Goal: Task Accomplishment & Management: Manage account settings

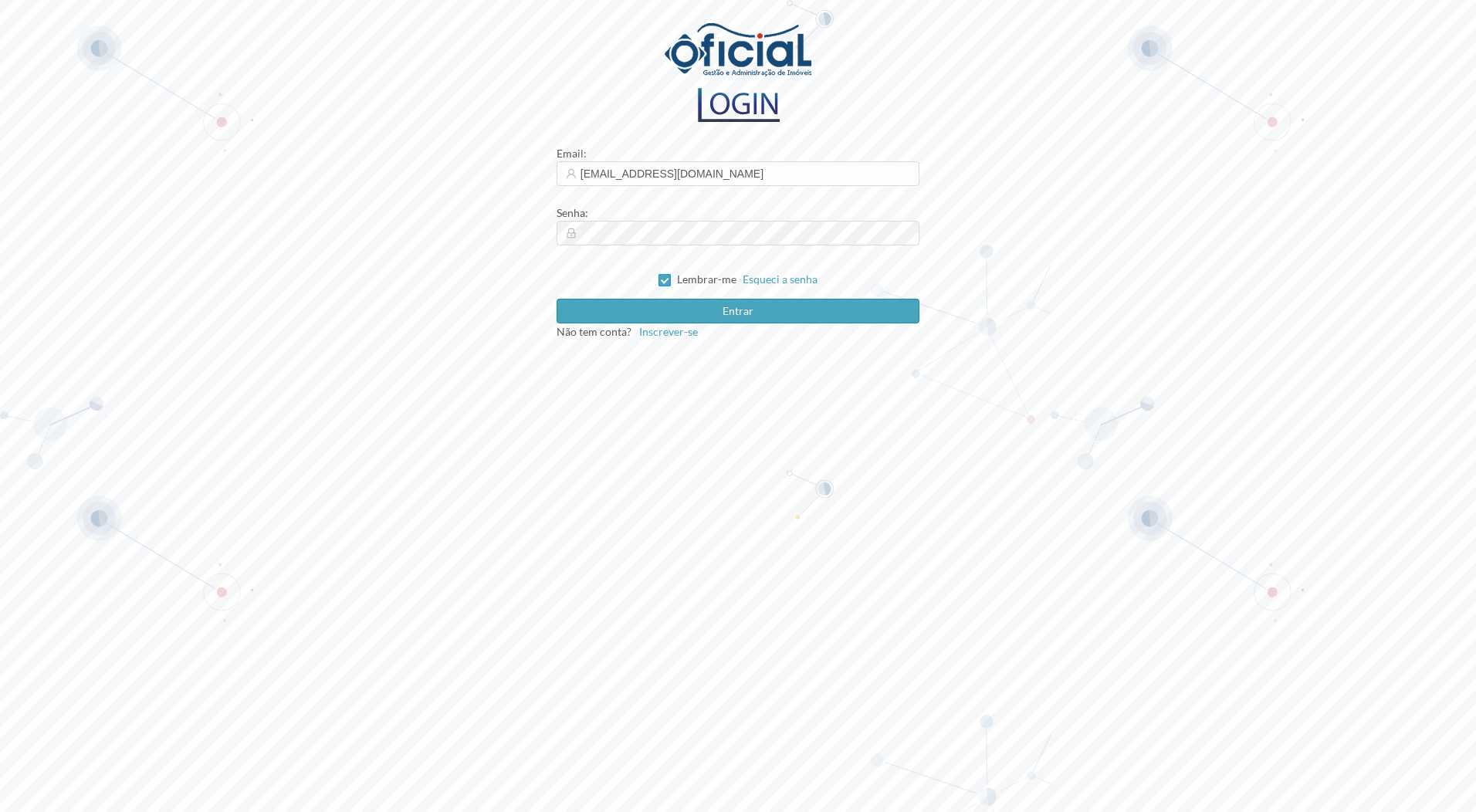
click at [669, 276] on input "Lembrar-me" at bounding box center [664, 280] width 11 height 11
checkbox input "false"
click at [660, 302] on button "Entrar" at bounding box center [738, 310] width 364 height 25
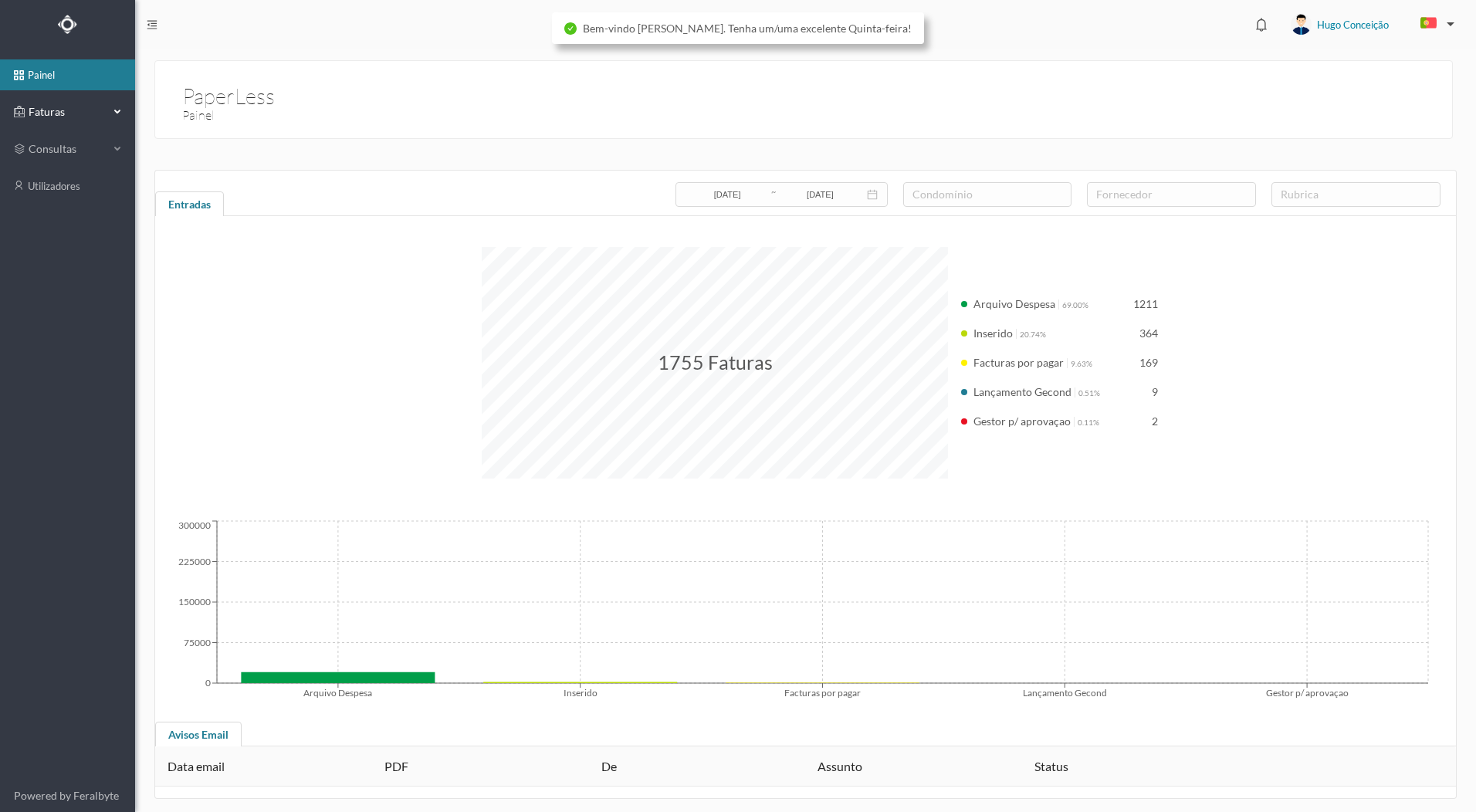
click at [43, 117] on span "Faturas" at bounding box center [67, 112] width 85 height 15
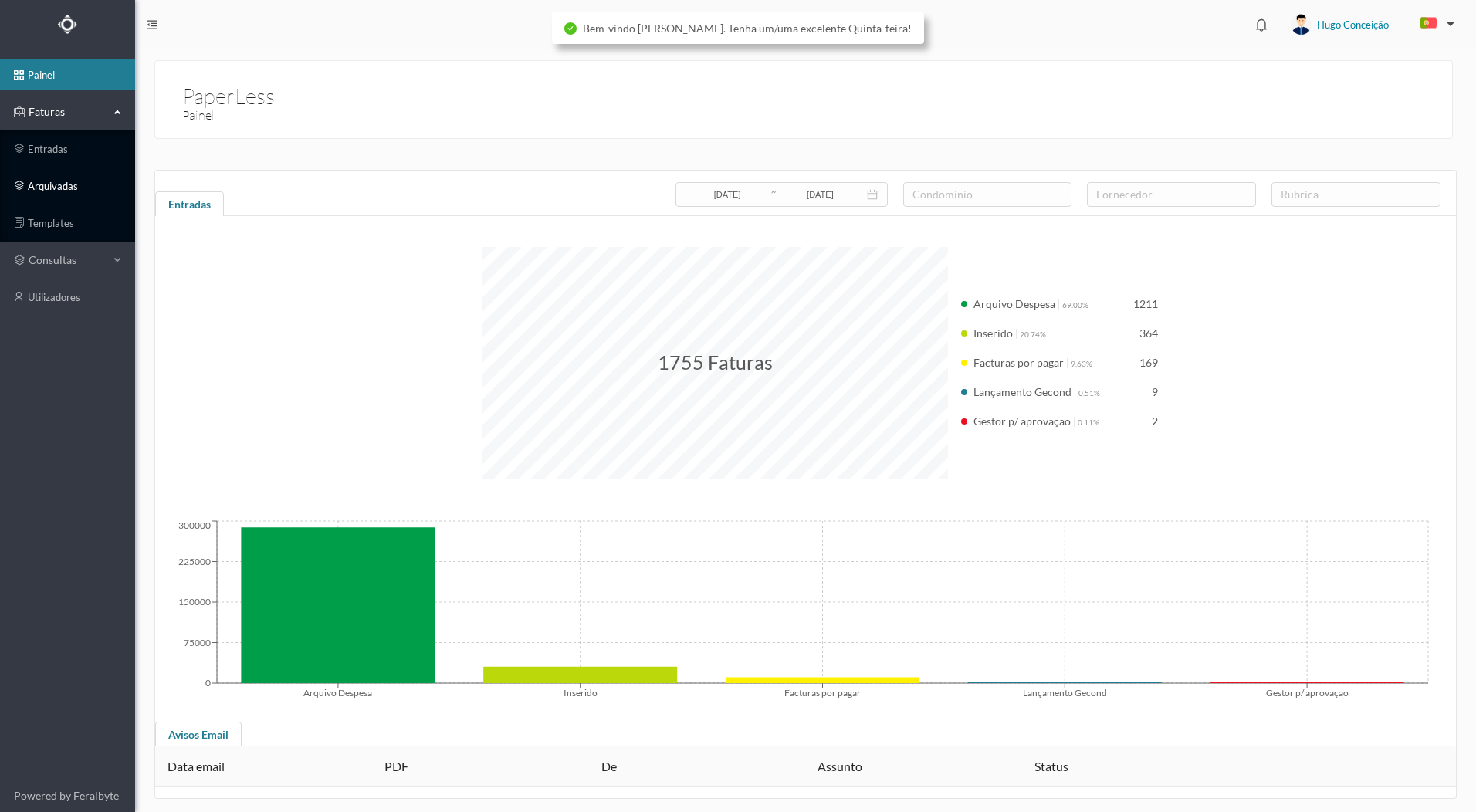
click at [79, 177] on link "arquivadas" at bounding box center [68, 186] width 136 height 31
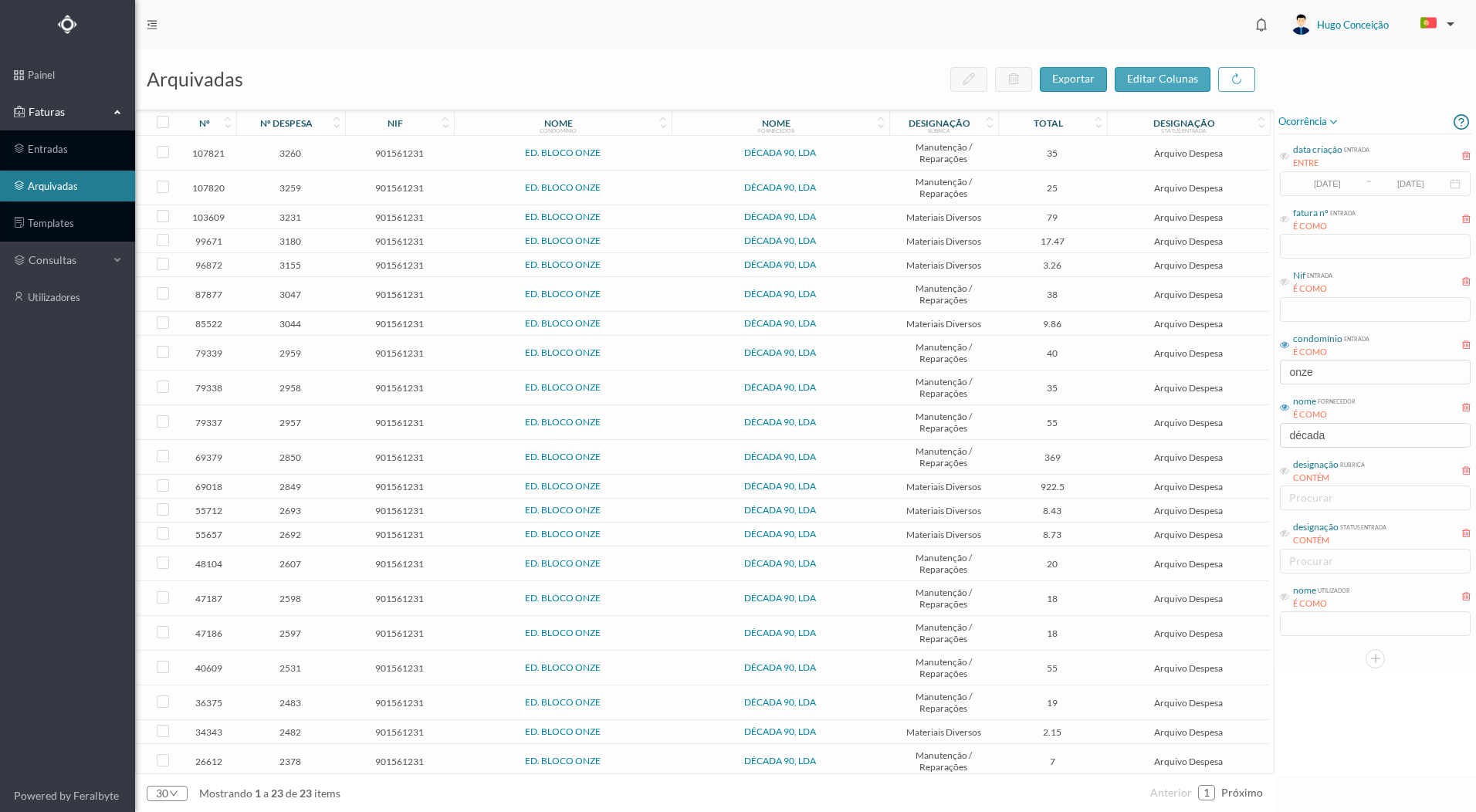
click at [1284, 406] on icon at bounding box center [1284, 407] width 9 height 9
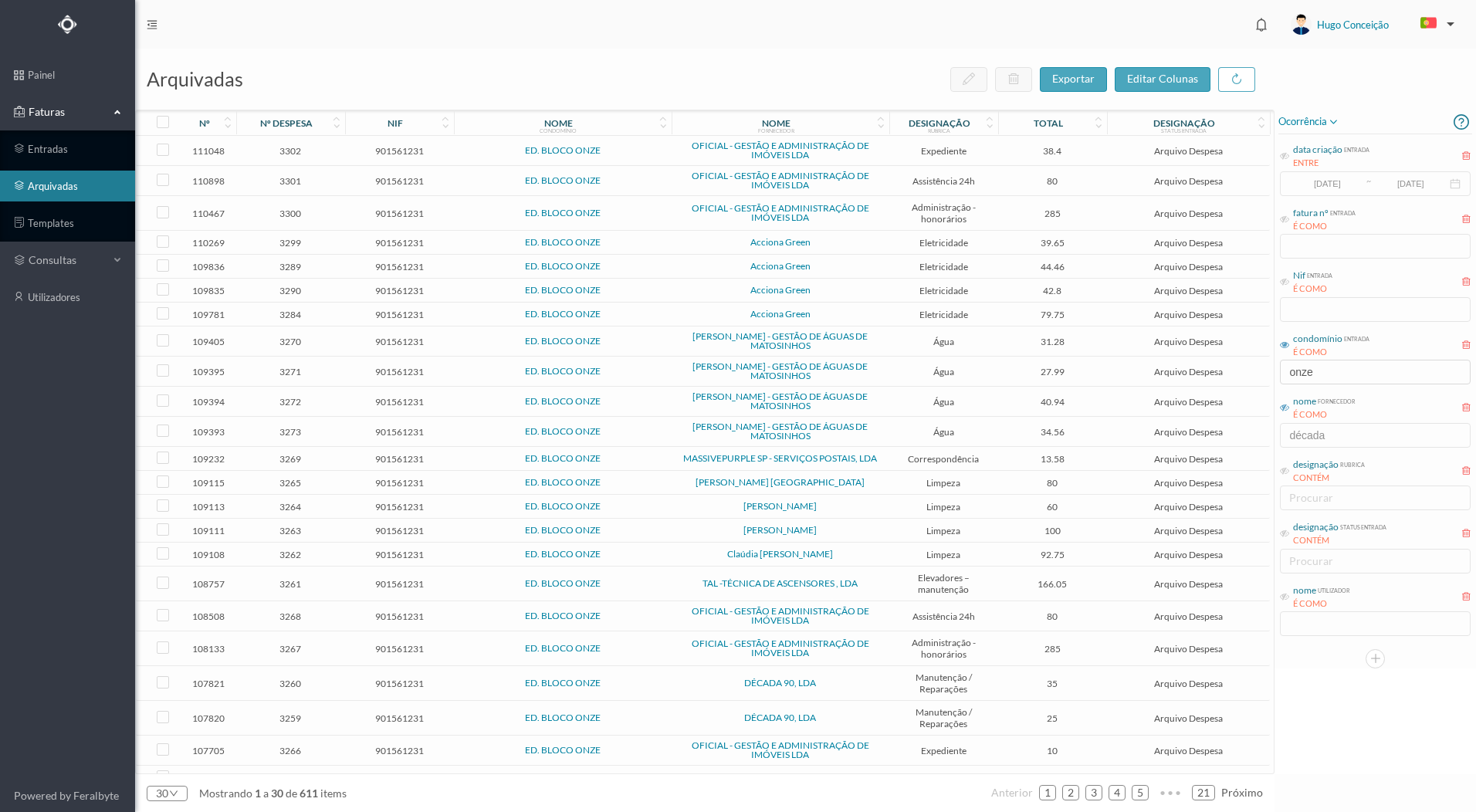
click at [1281, 406] on icon at bounding box center [1284, 407] width 9 height 9
click at [1174, 372] on div "arquivadas exportar editar colunas nº nº despesa nif nome condomínio nome forne…" at bounding box center [805, 430] width 1340 height 763
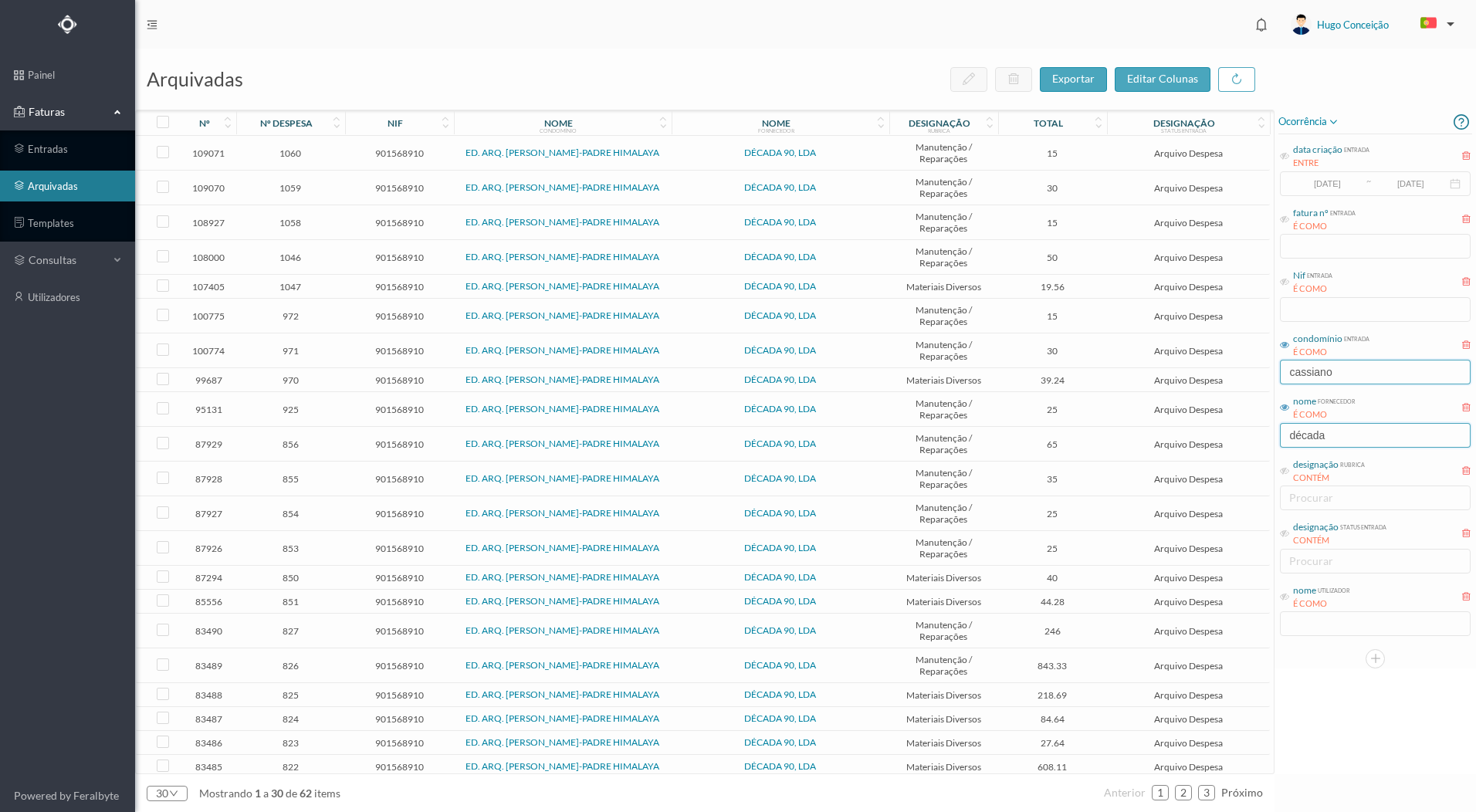
type input "cassiano"
drag, startPoint x: 1335, startPoint y: 429, endPoint x: 1178, endPoint y: 446, distance: 157.9
click at [1184, 444] on div "arquivadas exportar editar colunas nº nº despesa nif nome condomínio nome forne…" at bounding box center [805, 430] width 1340 height 763
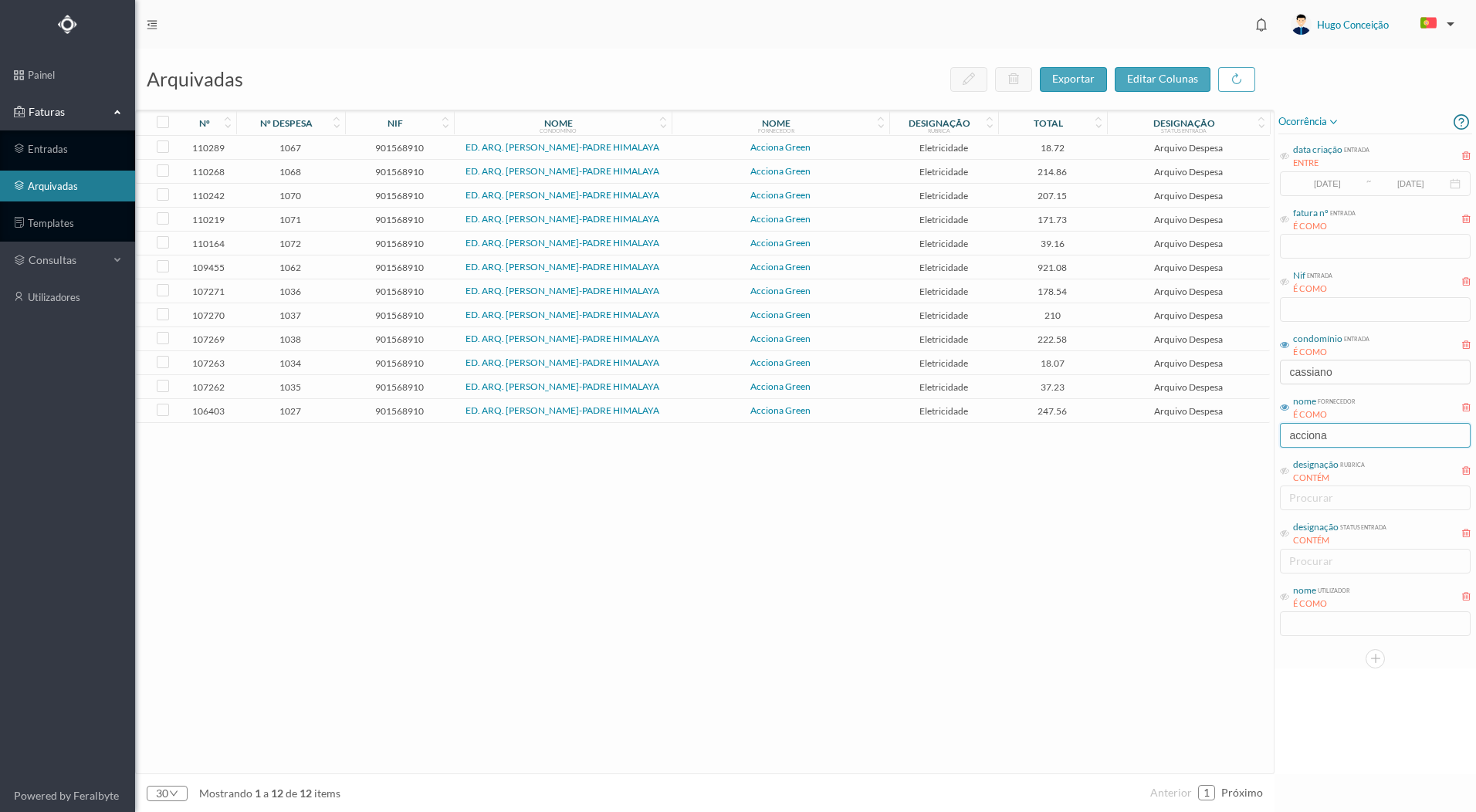
type input "acciona"
click at [290, 274] on span "1062" at bounding box center [291, 268] width 101 height 12
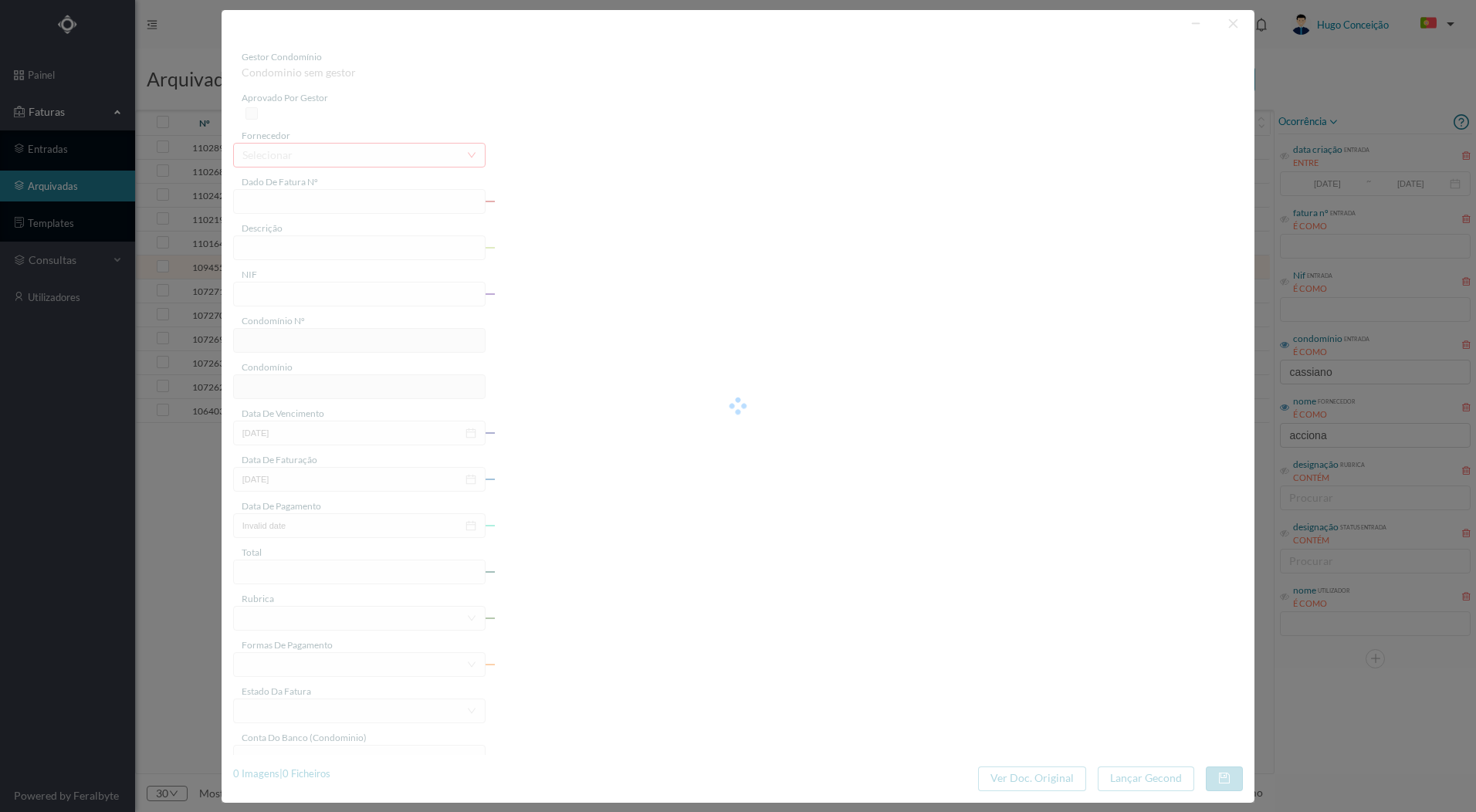
type input "FT P25/033704"
type input "PADRE HIMALAIA S/N ([DATE] a [DATE])"
type input "901568910"
type input "[DATE]"
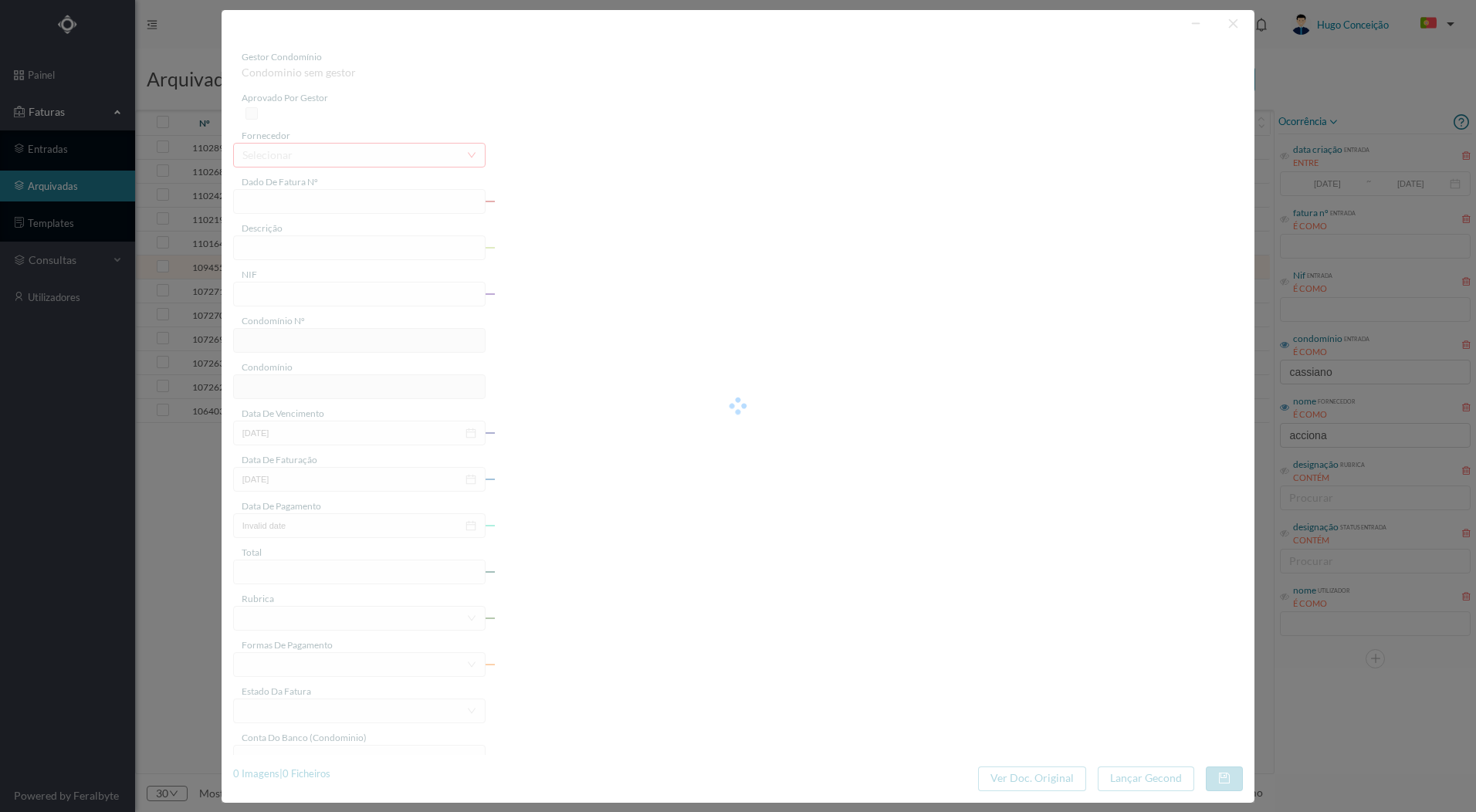
type input "[DATE]"
type input "921.08"
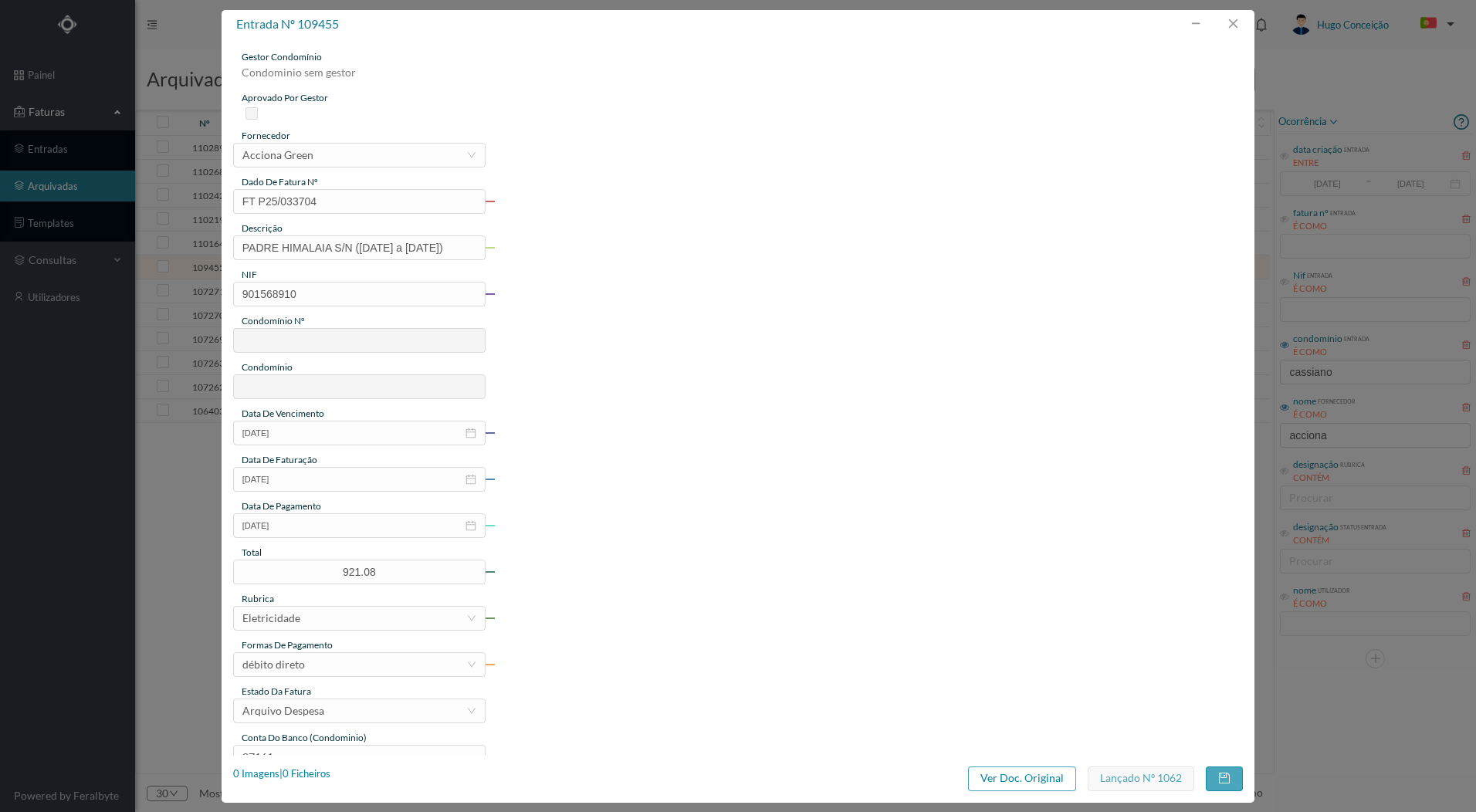
type input "733"
type input "ED. ARQ. [PERSON_NAME]-PADRE HIMALAYA"
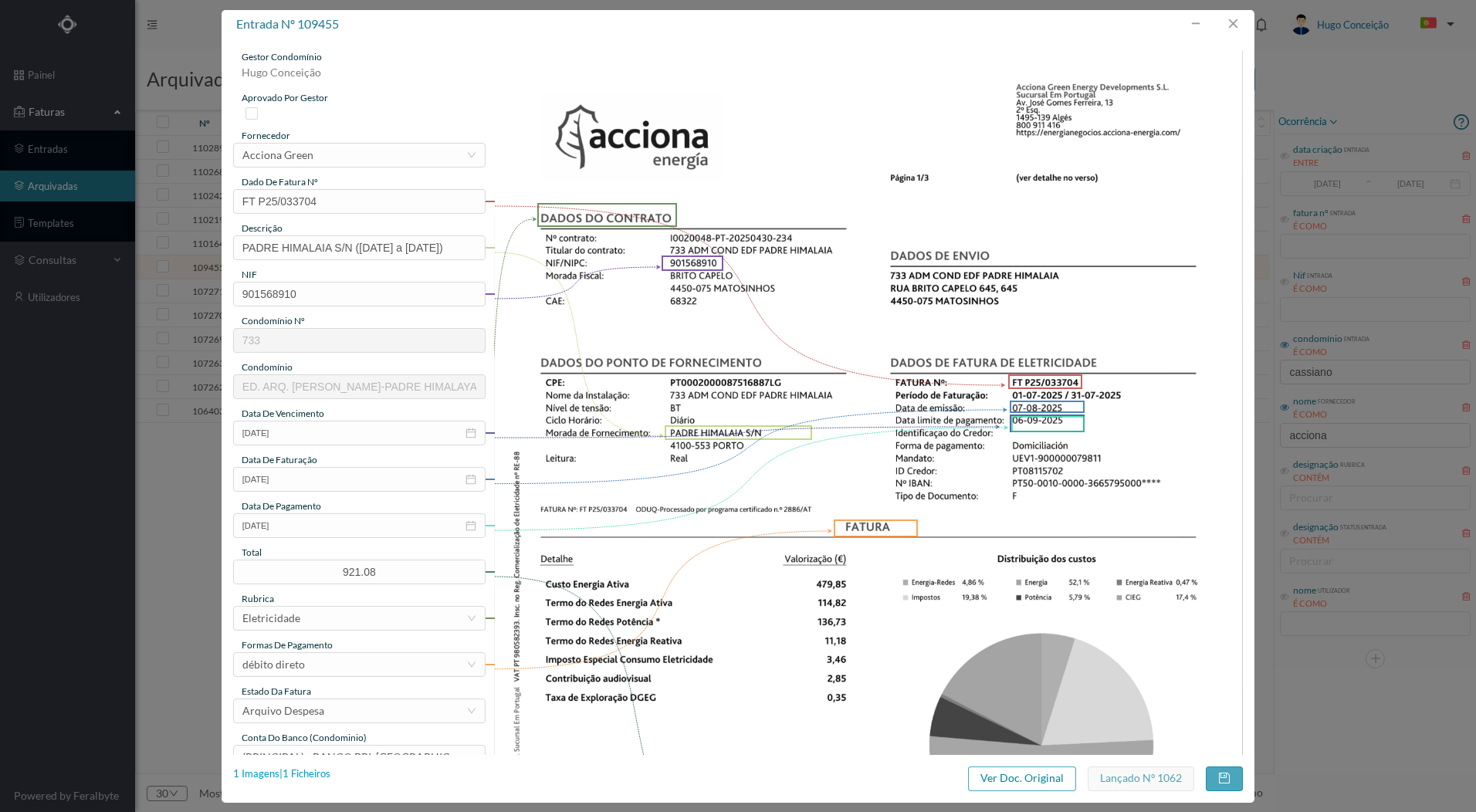
click at [289, 770] on div "1 Imagens | 1 Ficheiros" at bounding box center [281, 774] width 97 height 15
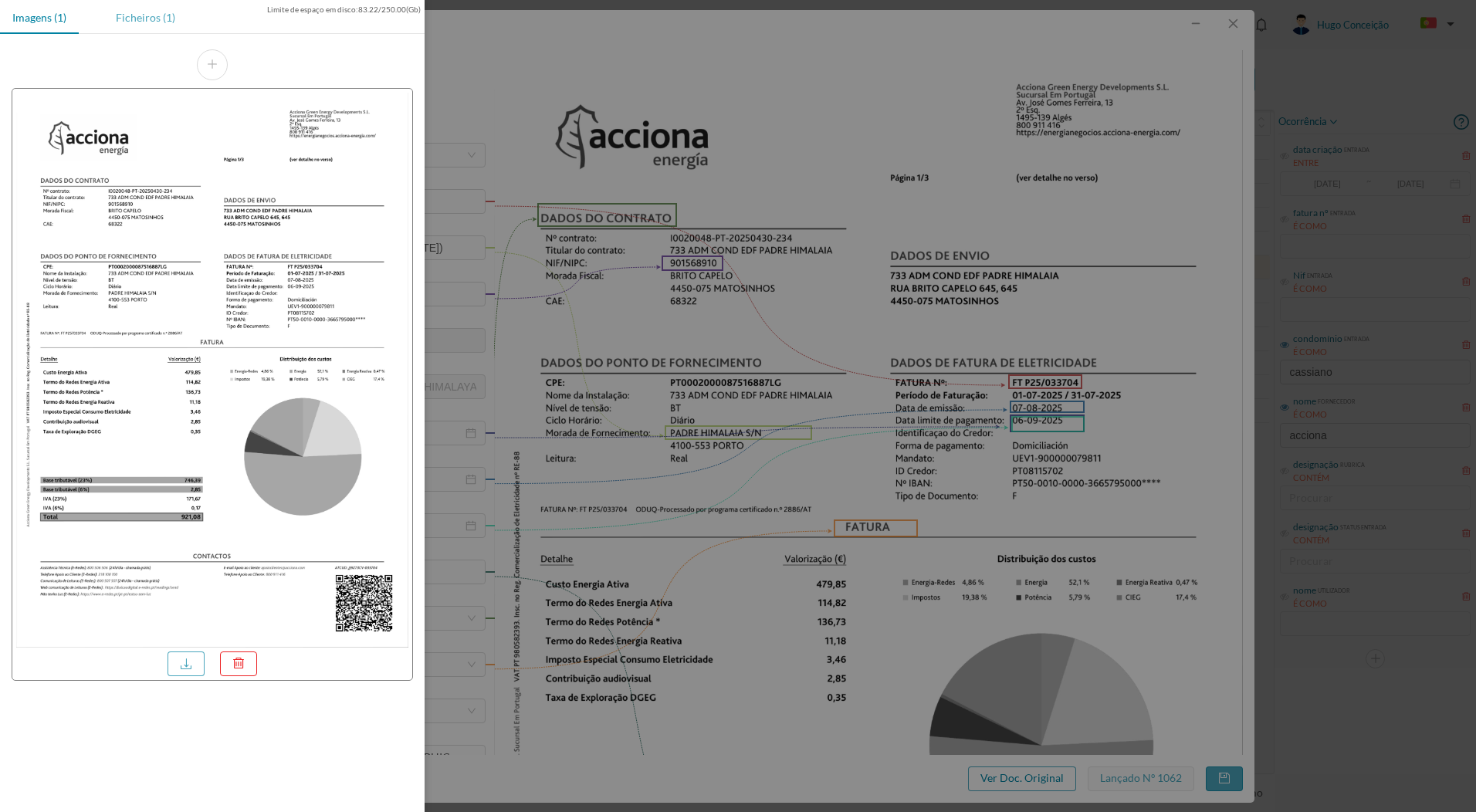
click at [137, 22] on div "Ficheiros (1)" at bounding box center [146, 17] width 84 height 35
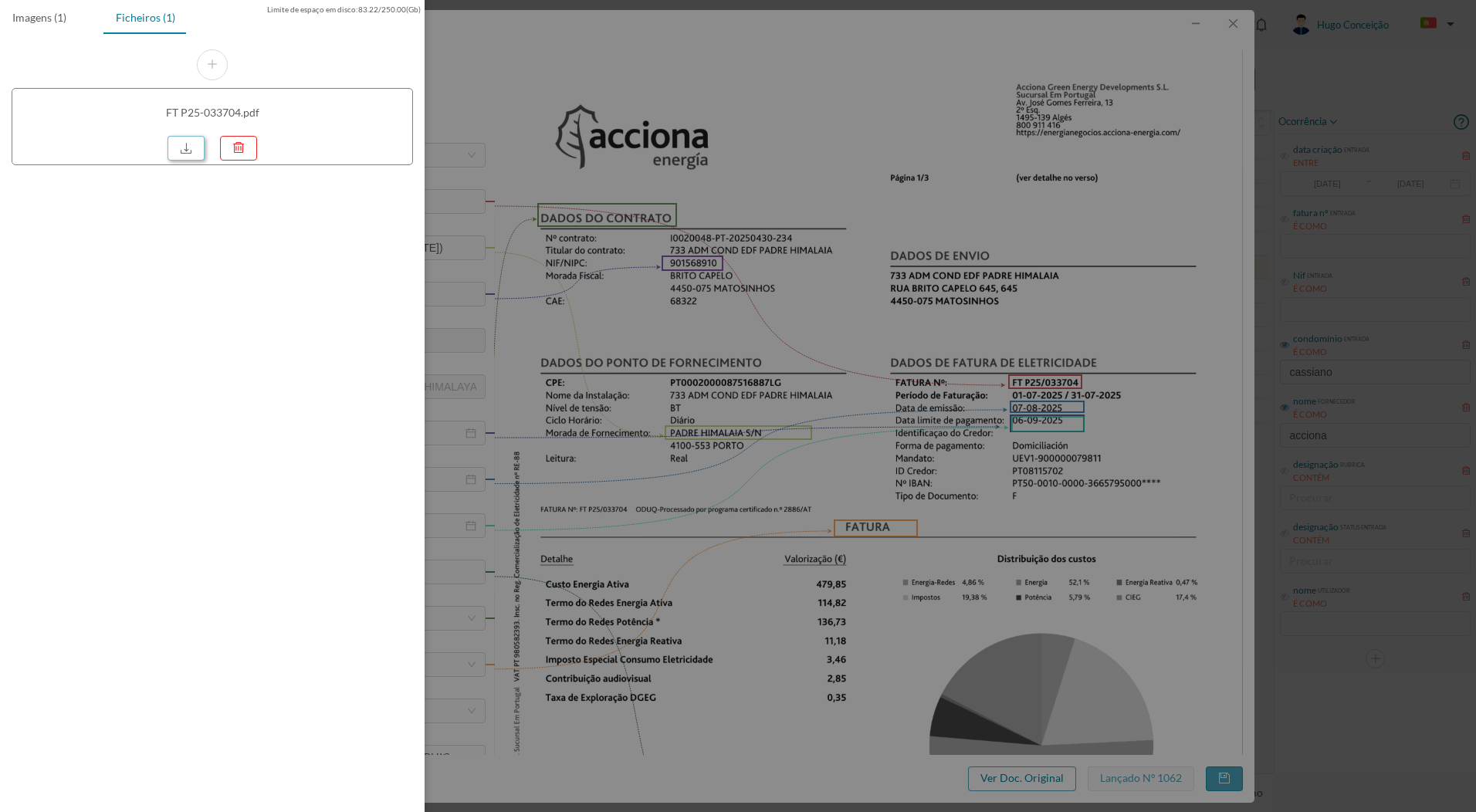
click at [187, 141] on link at bounding box center [185, 147] width 37 height 25
click at [1375, 26] on div at bounding box center [738, 406] width 1476 height 812
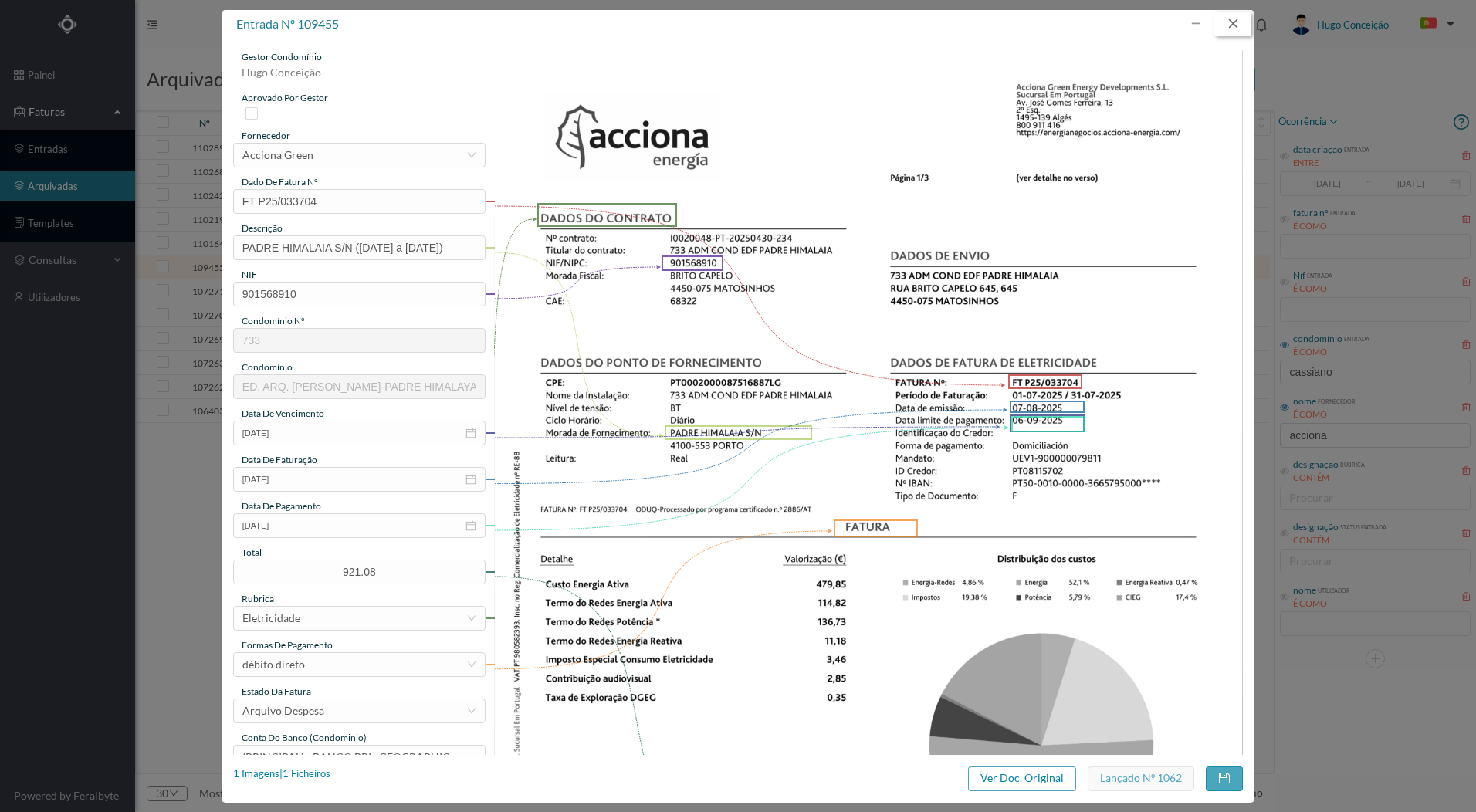
click at [1238, 20] on button "button" at bounding box center [1232, 24] width 37 height 25
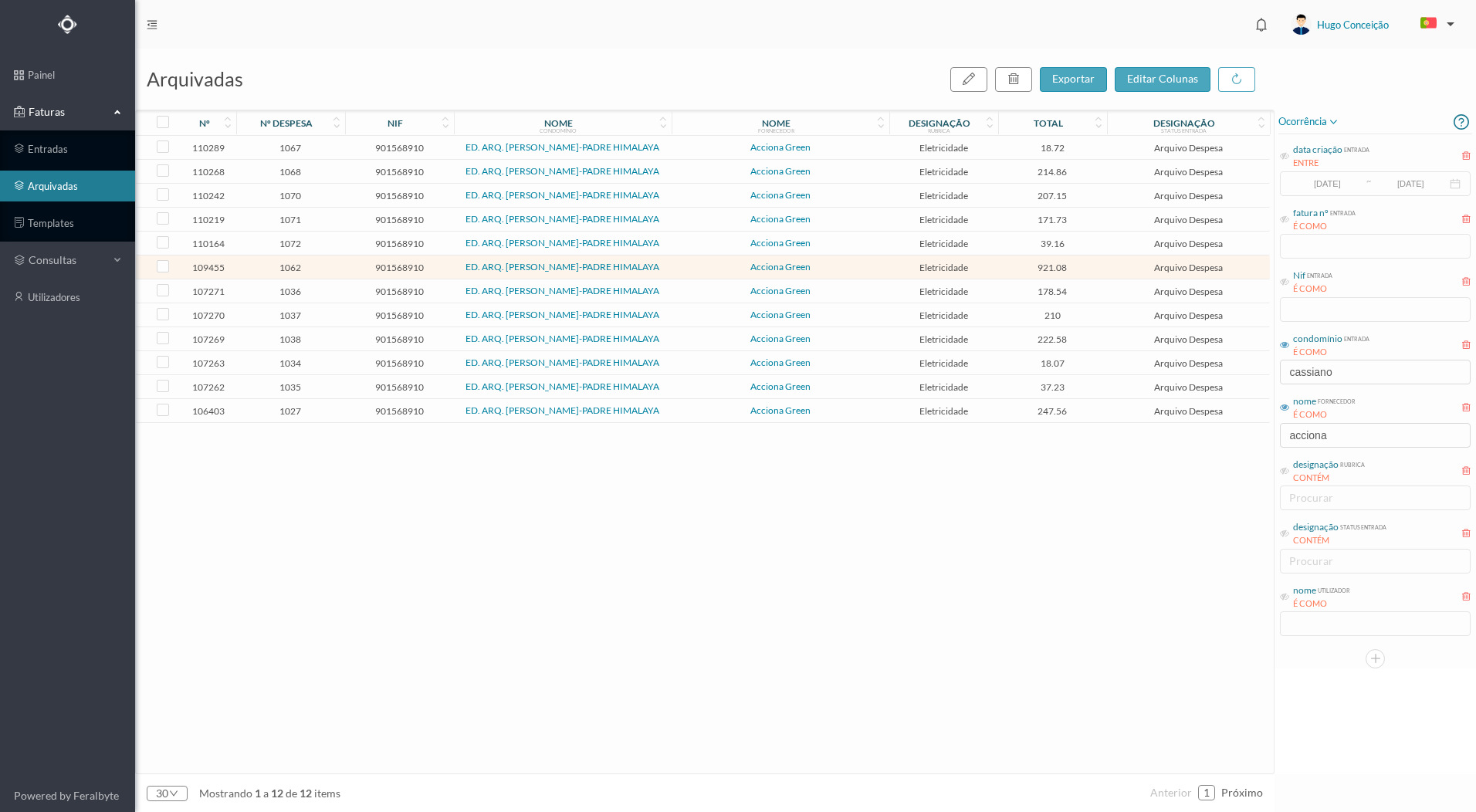
click at [1334, 34] on span "Hugo Conceição" at bounding box center [1353, 25] width 72 height 50
click at [1335, 162] on li "sair" at bounding box center [1345, 165] width 108 height 25
